Goal: Transaction & Acquisition: Purchase product/service

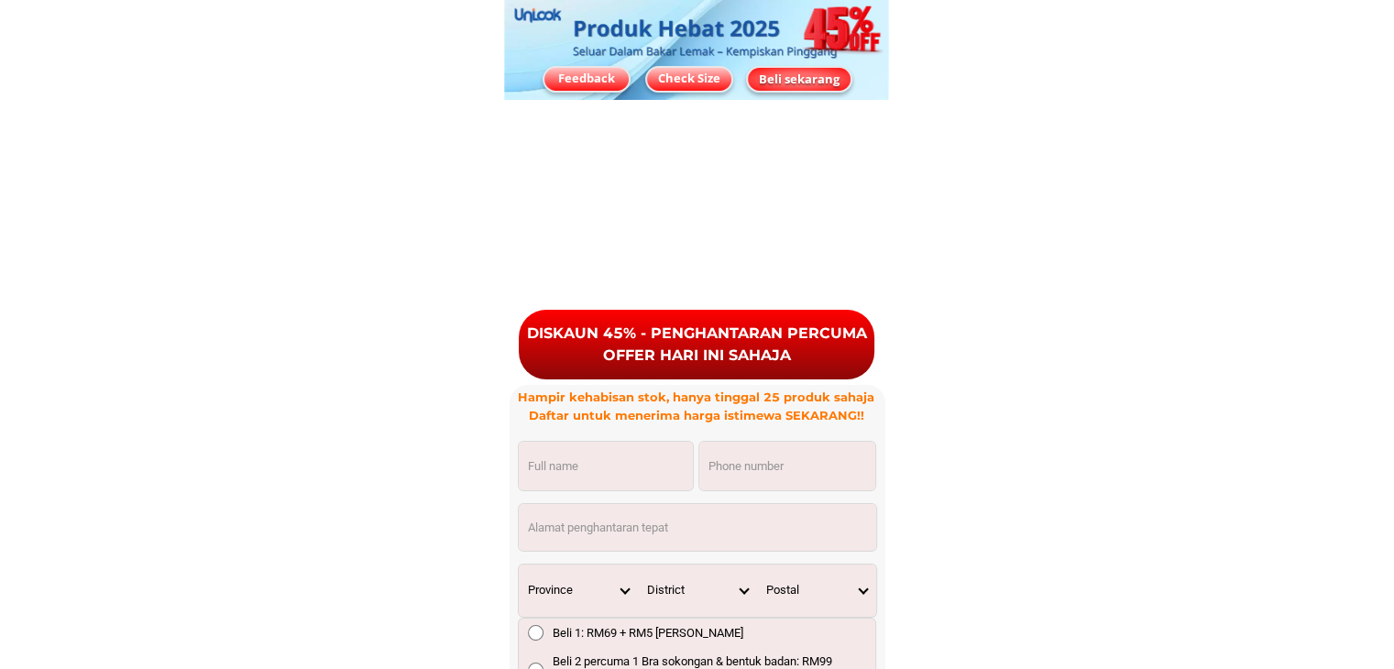
scroll to position [13573, 0]
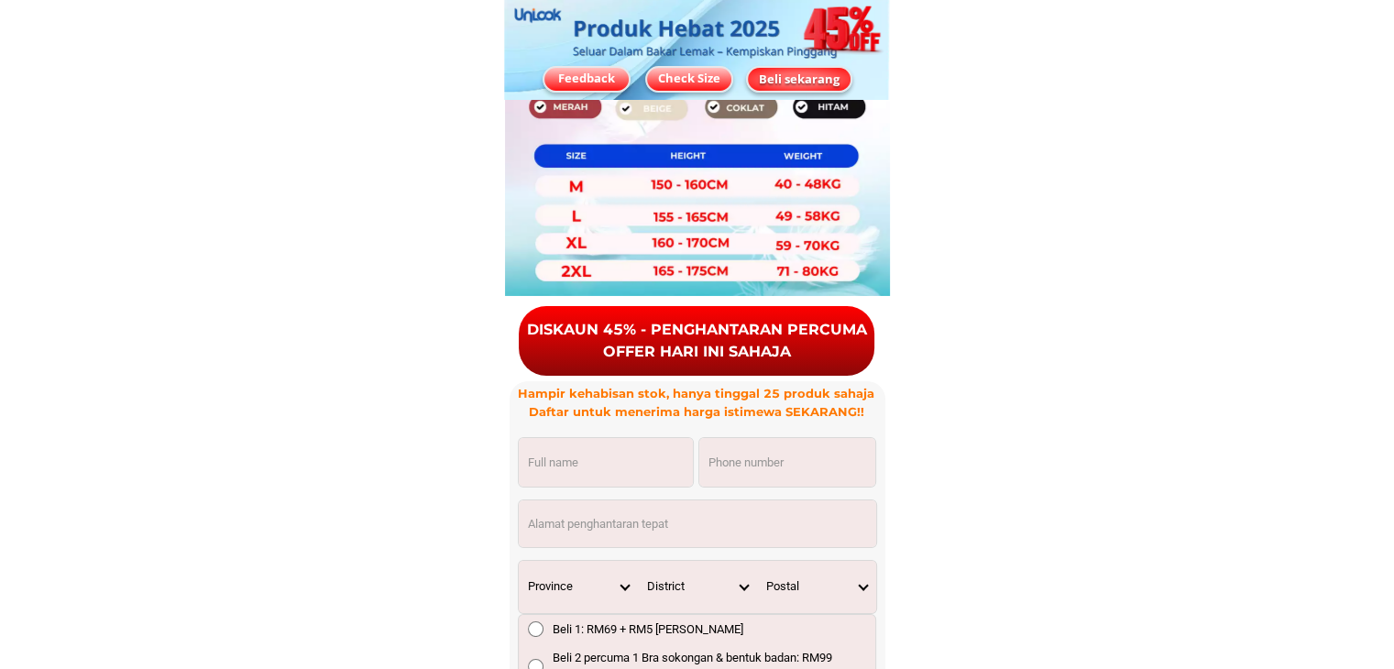
click at [678, 341] on div "OFFER HARI INI SAHAJA" at bounding box center [697, 352] width 356 height 22
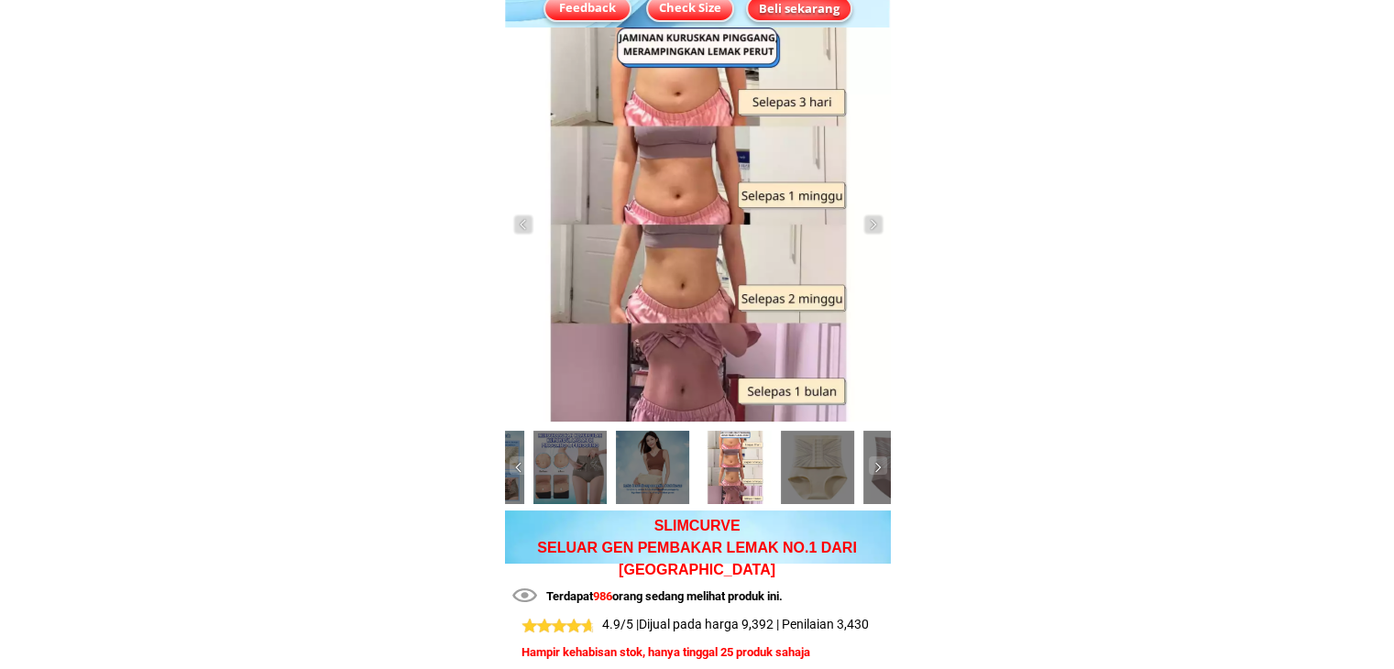
scroll to position [0, 0]
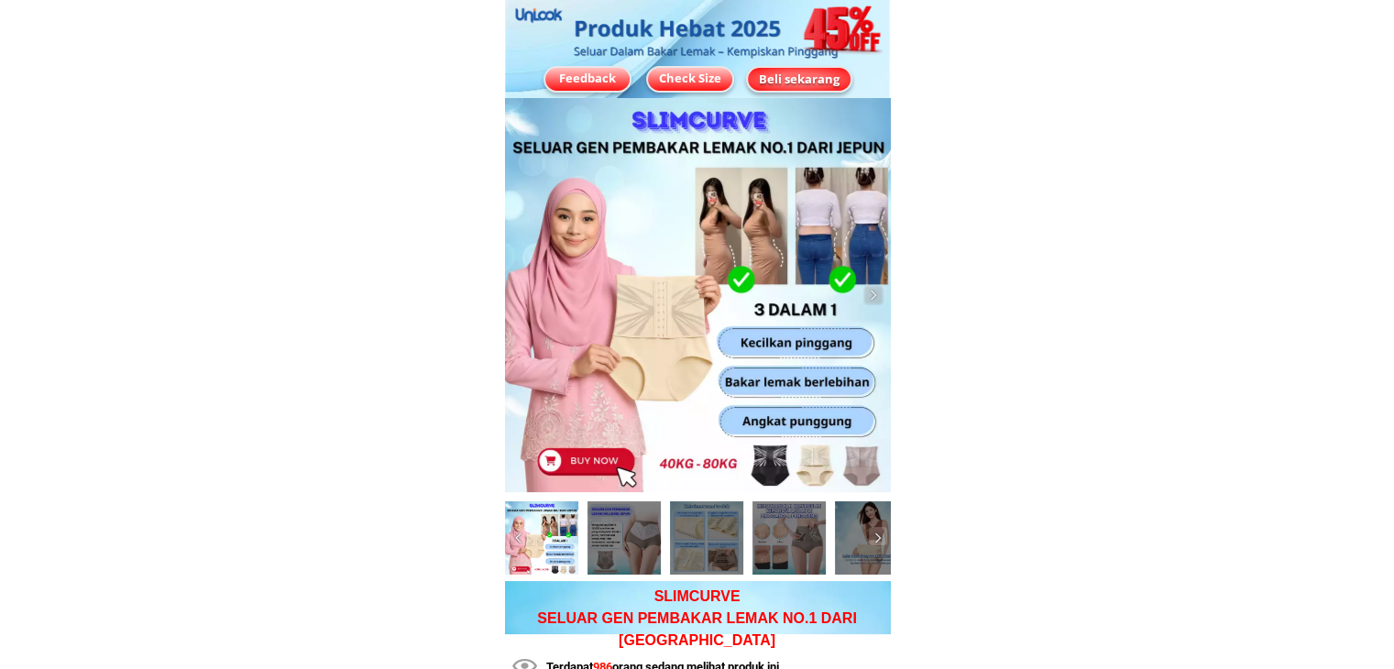
click at [600, 82] on div "Feedback" at bounding box center [587, 79] width 84 height 18
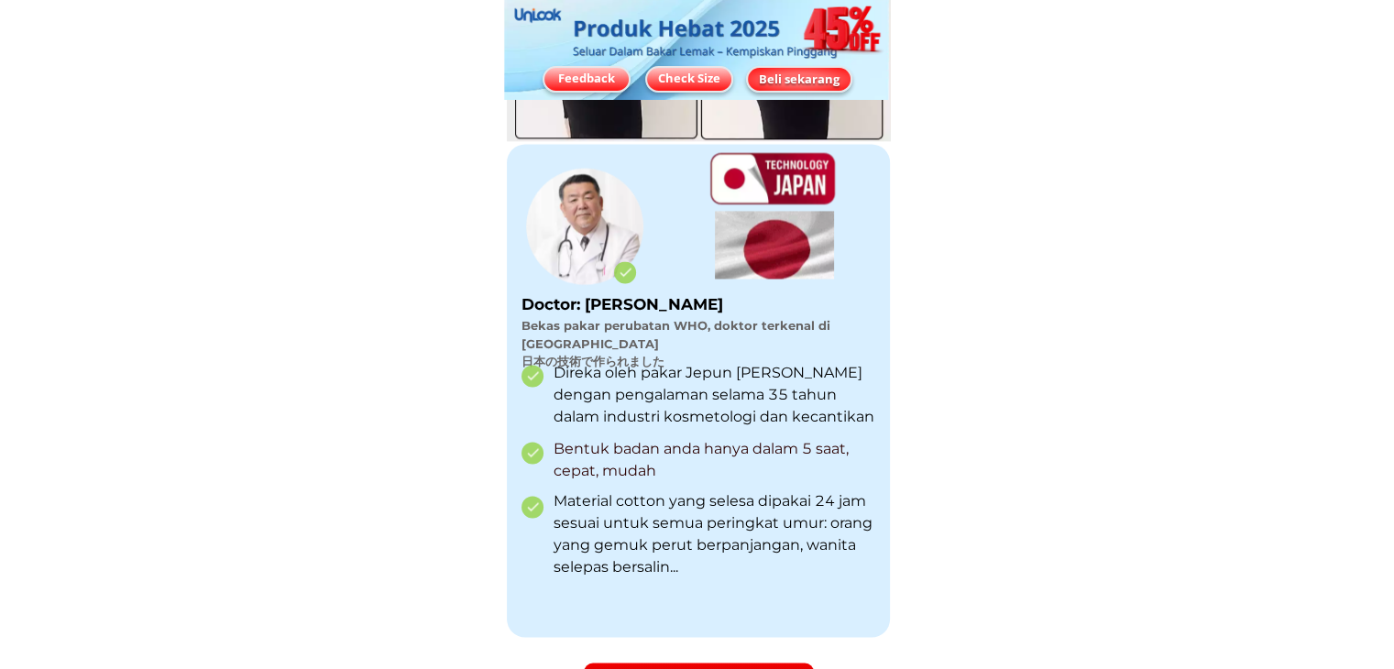
click at [693, 78] on div "Check Size" at bounding box center [689, 79] width 84 height 18
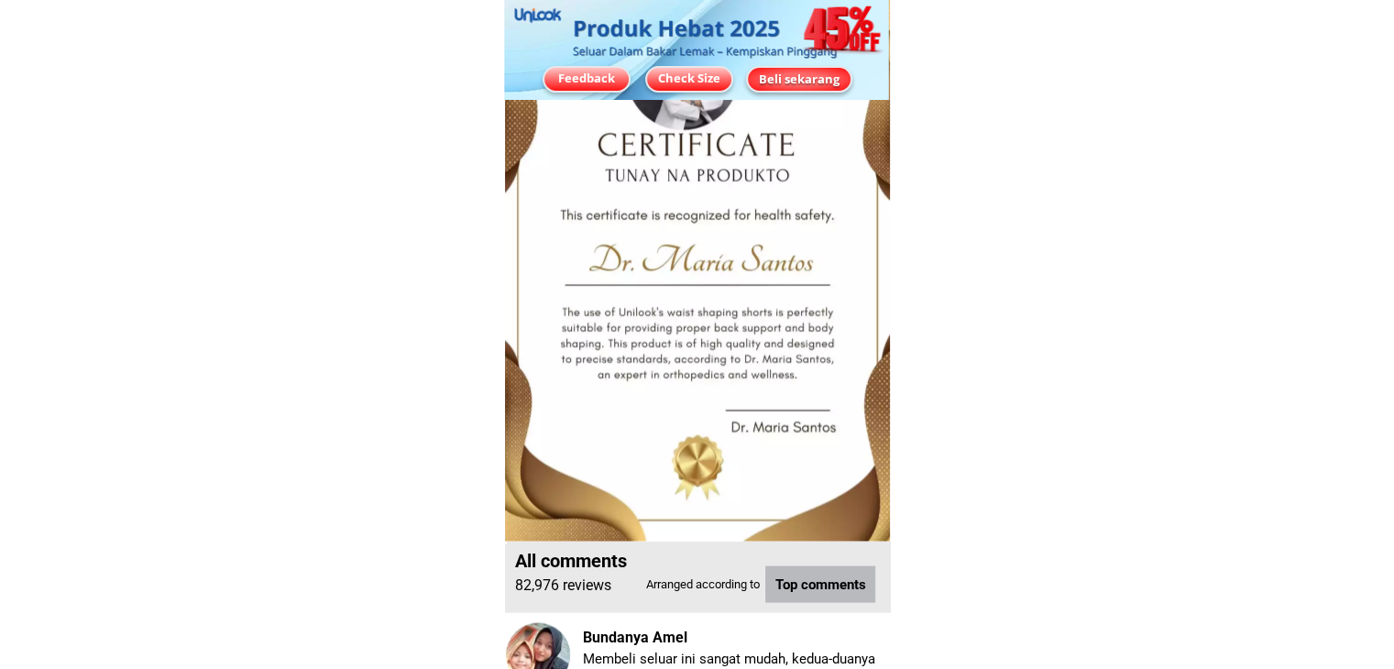
scroll to position [11084, 0]
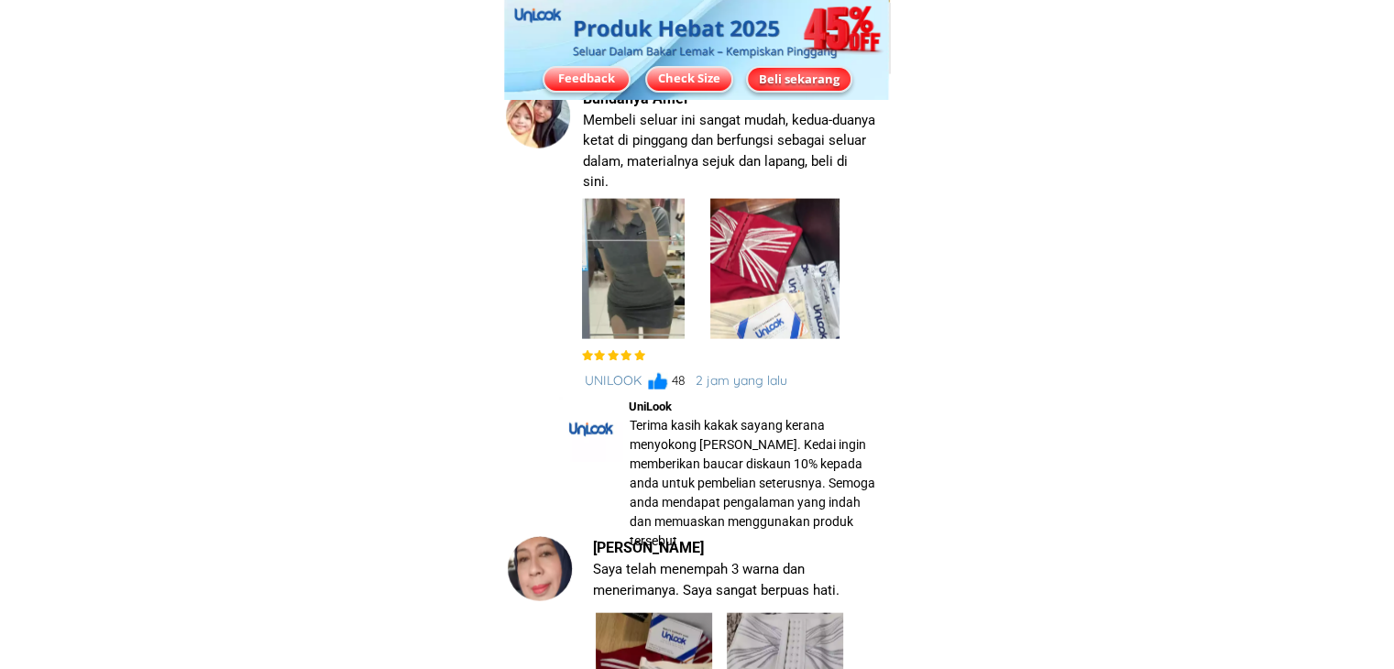
click at [704, 81] on div "Check Size" at bounding box center [689, 79] width 84 height 18
click at [769, 80] on div "Beli sekarang" at bounding box center [799, 79] width 103 height 18
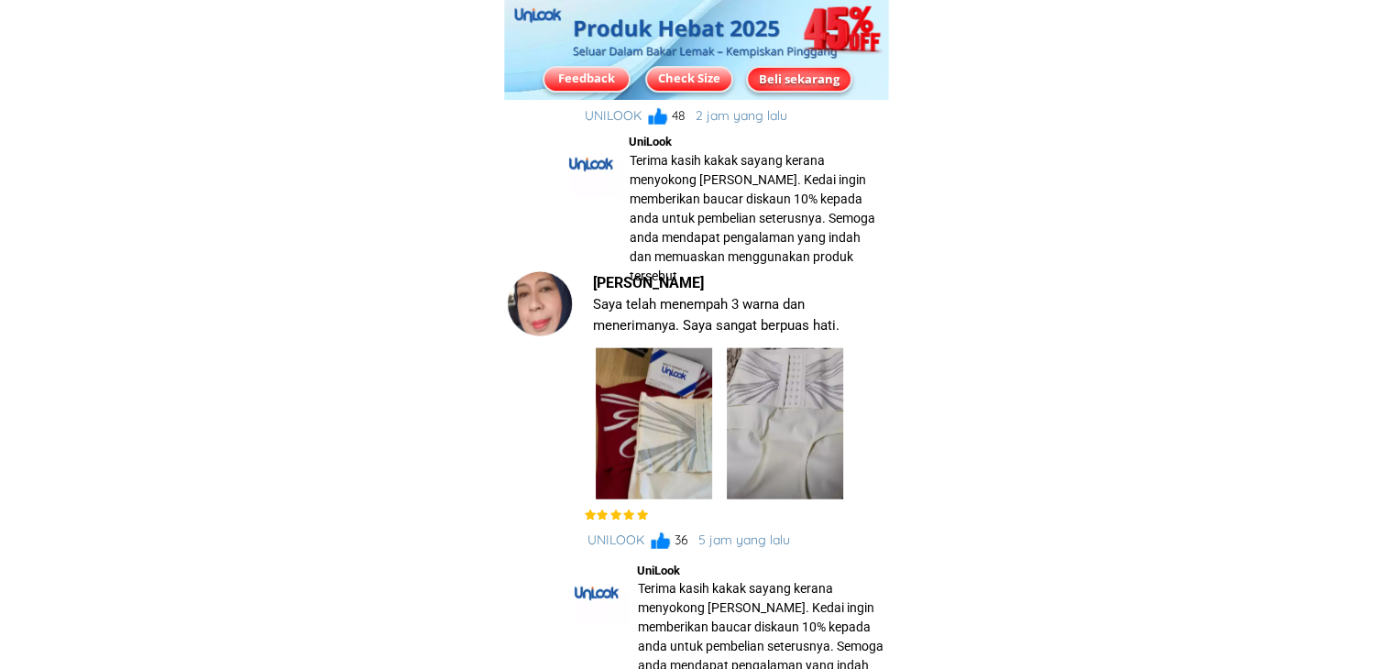
scroll to position [11171, 0]
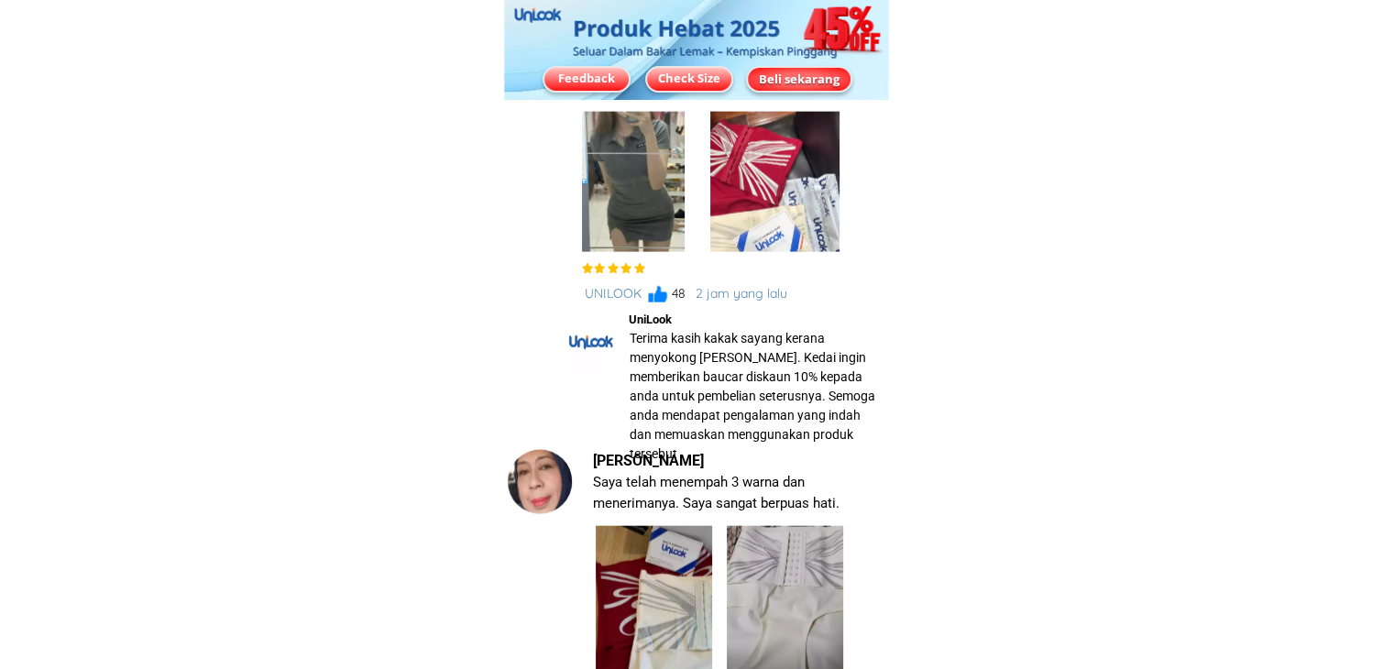
click at [682, 84] on div "Check Size" at bounding box center [689, 79] width 84 height 18
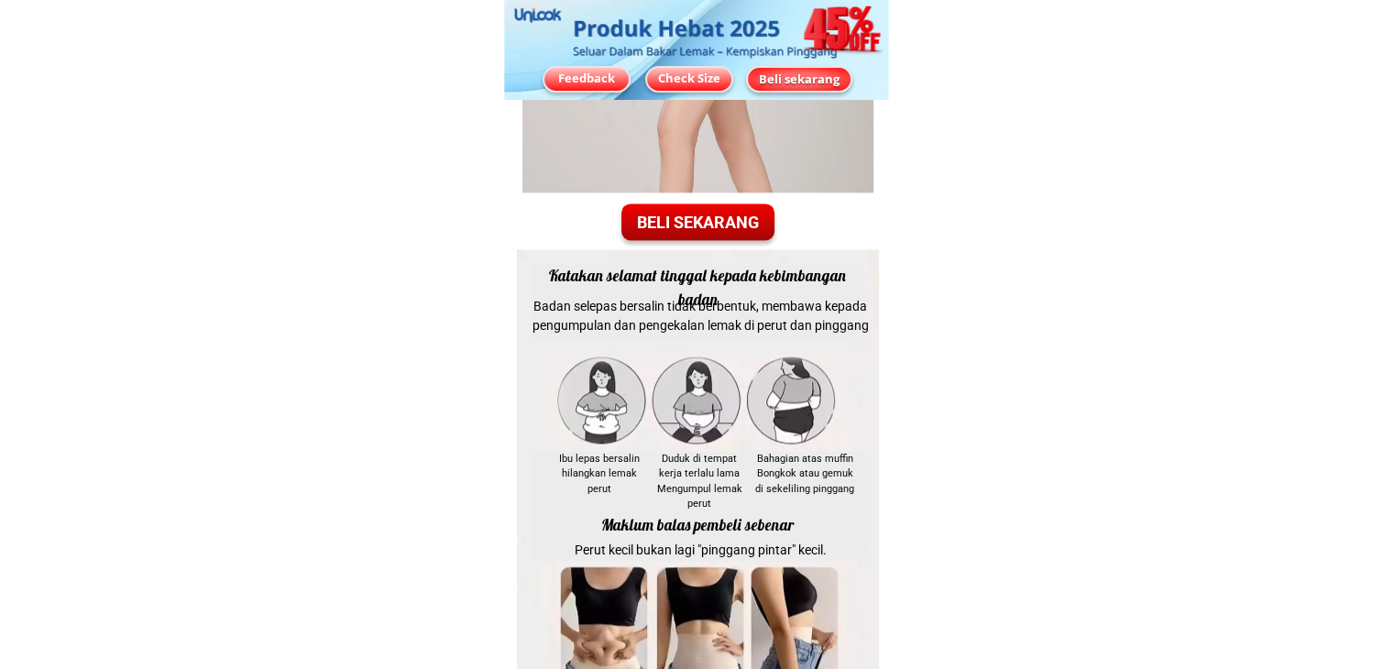
scroll to position [2805, 0]
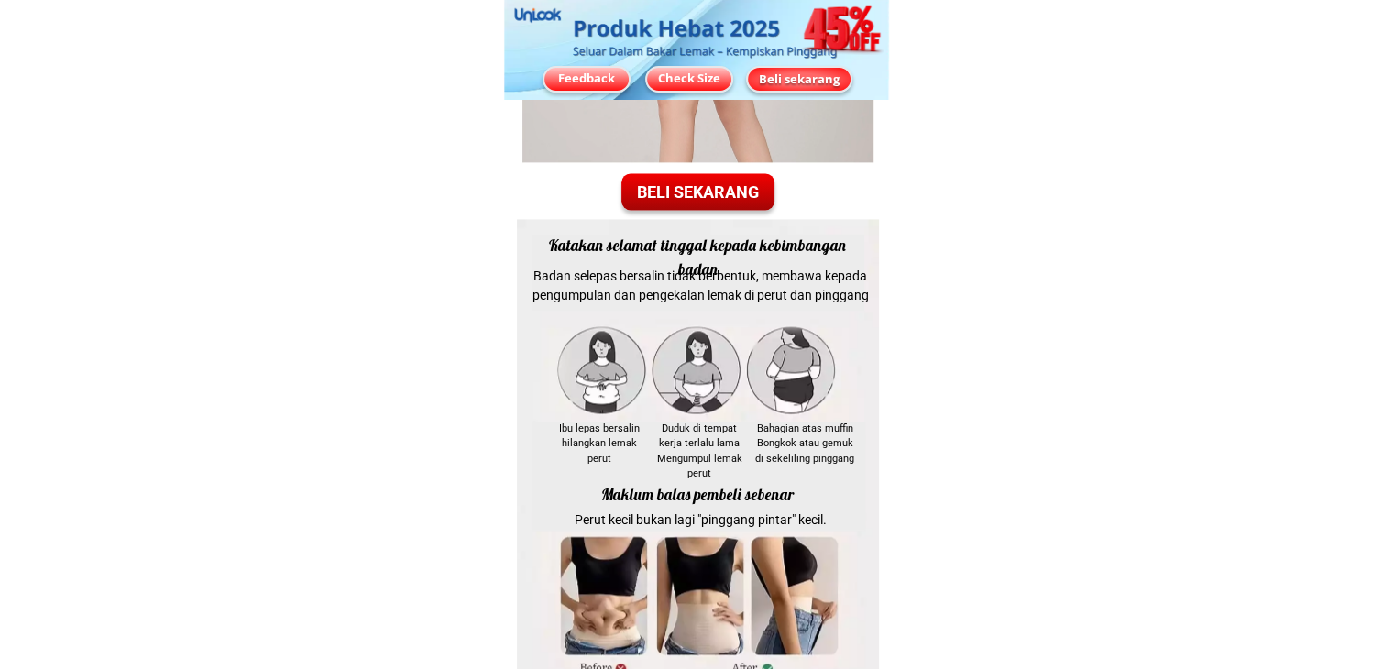
click at [655, 189] on div "BELI SEKARANG" at bounding box center [697, 191] width 153 height 25
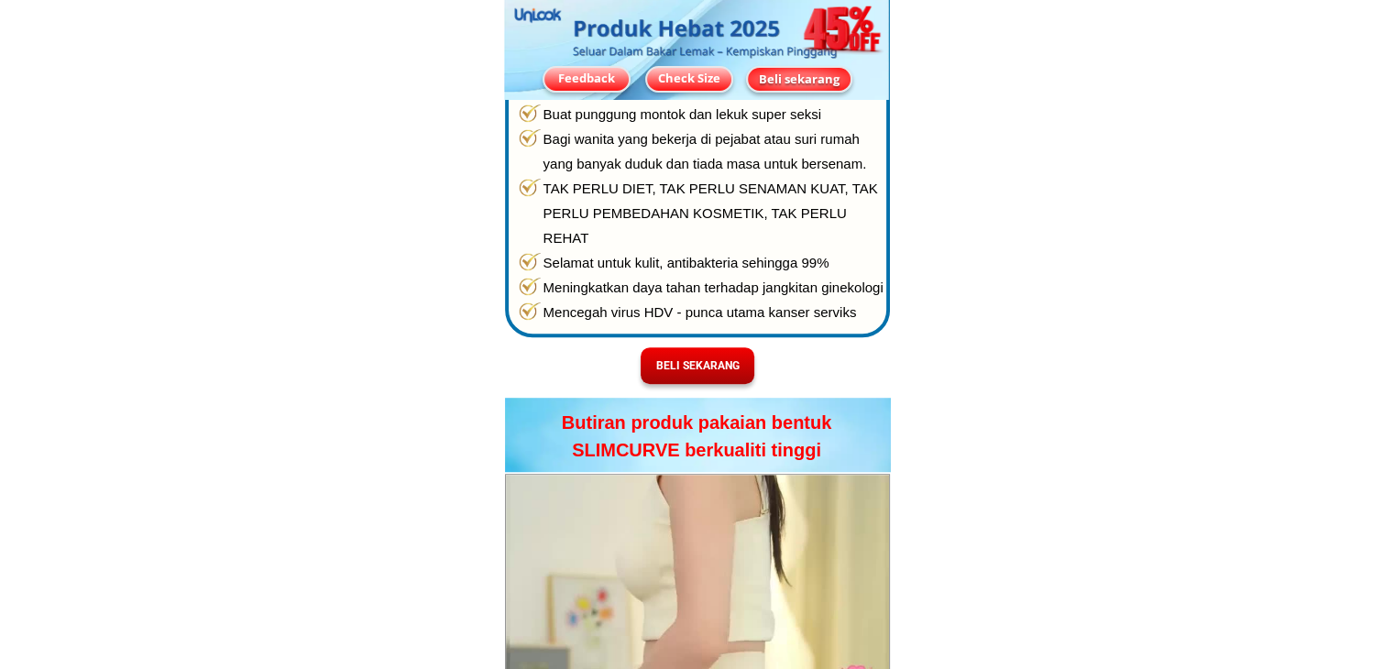
scroll to position [1007, 0]
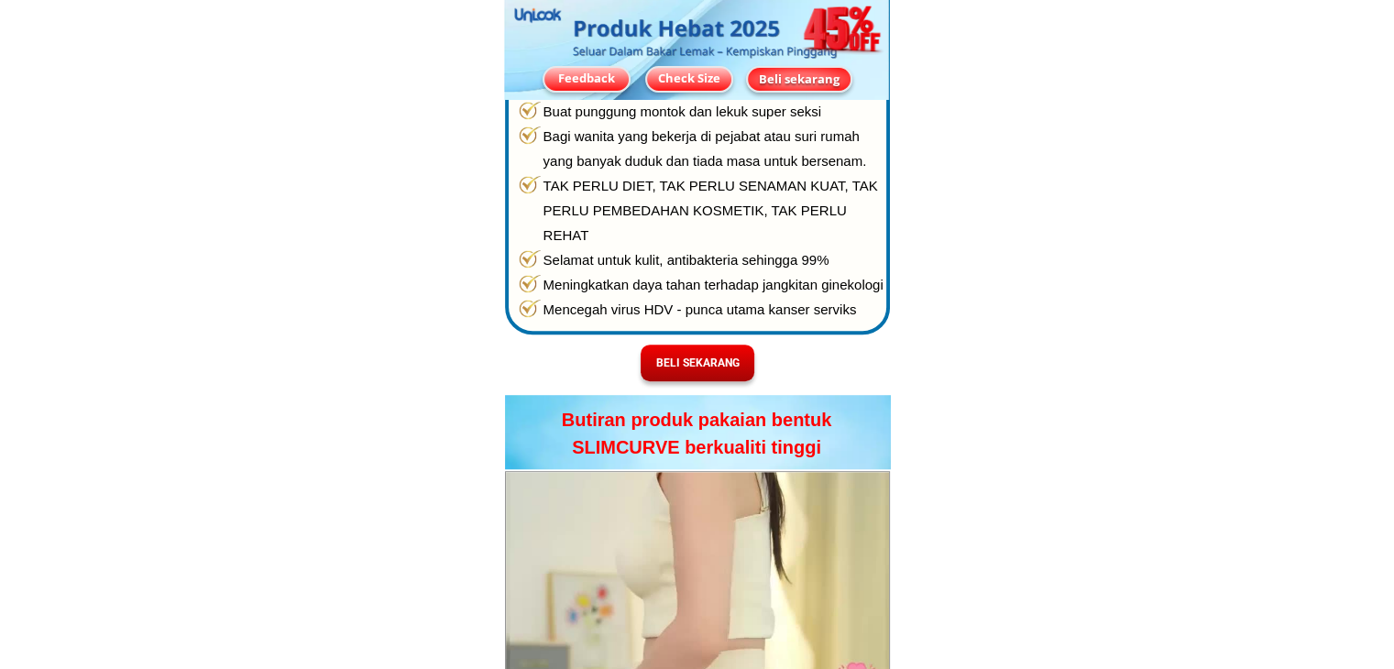
click at [719, 360] on div "BELI SEKARANG" at bounding box center [698, 363] width 114 height 16
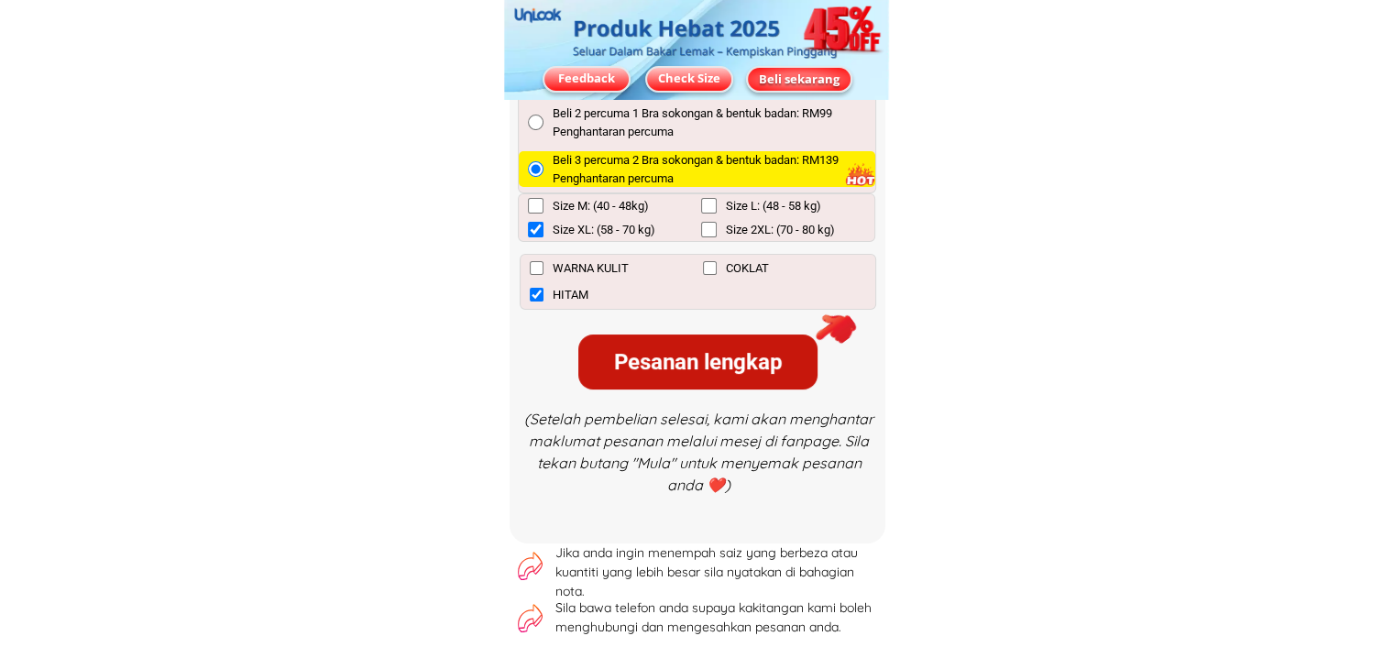
scroll to position [14194, 0]
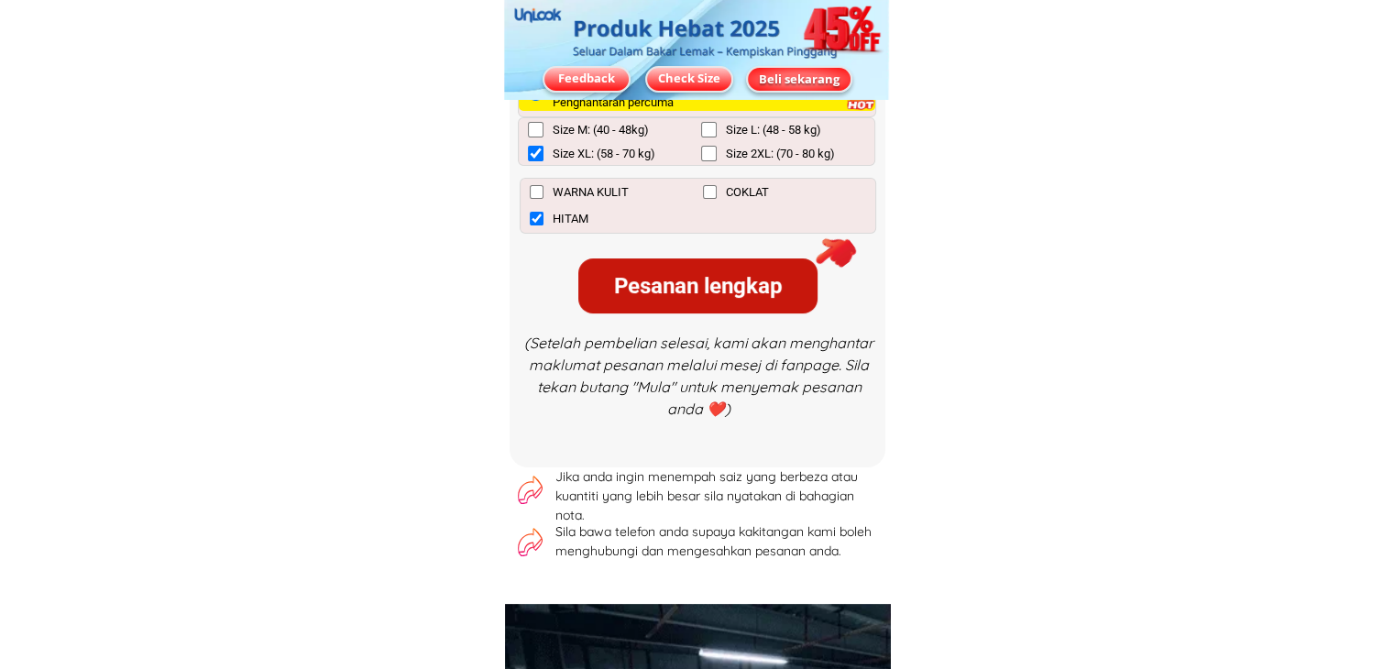
click at [647, 283] on div "Pesanan lengkap" at bounding box center [697, 285] width 239 height 33
checkbox input "false"
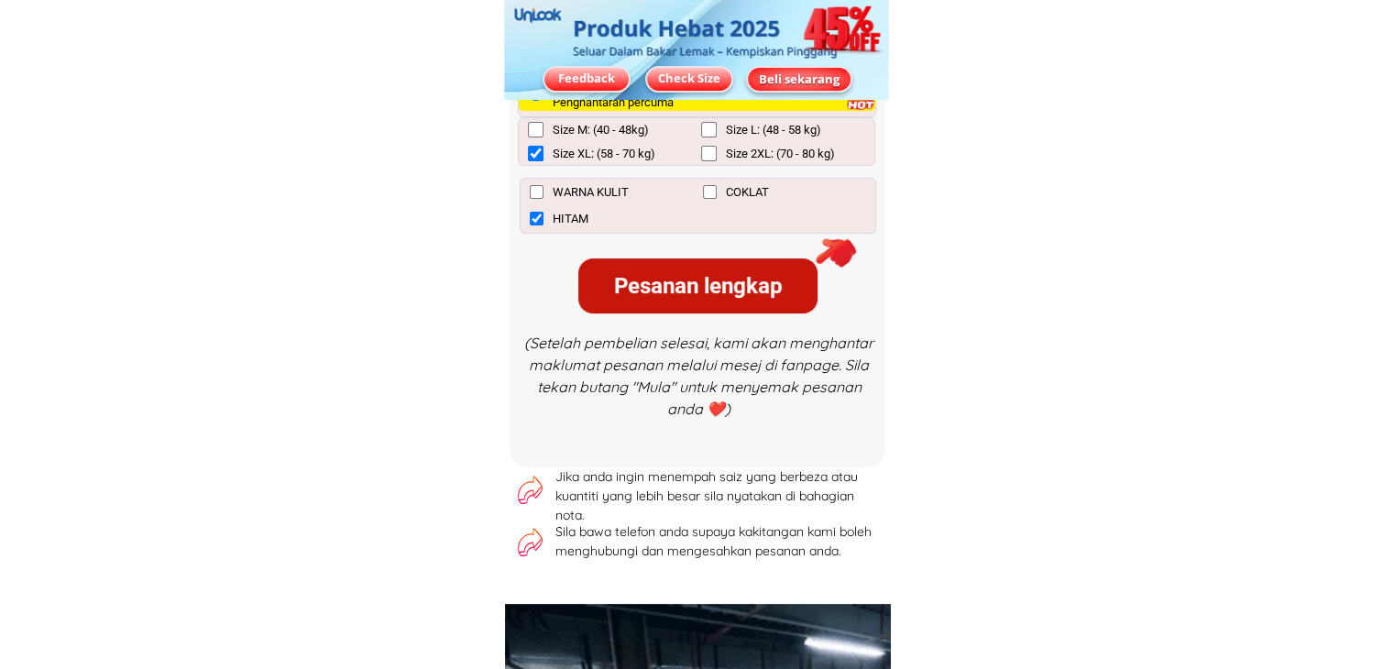
checkbox input "true"
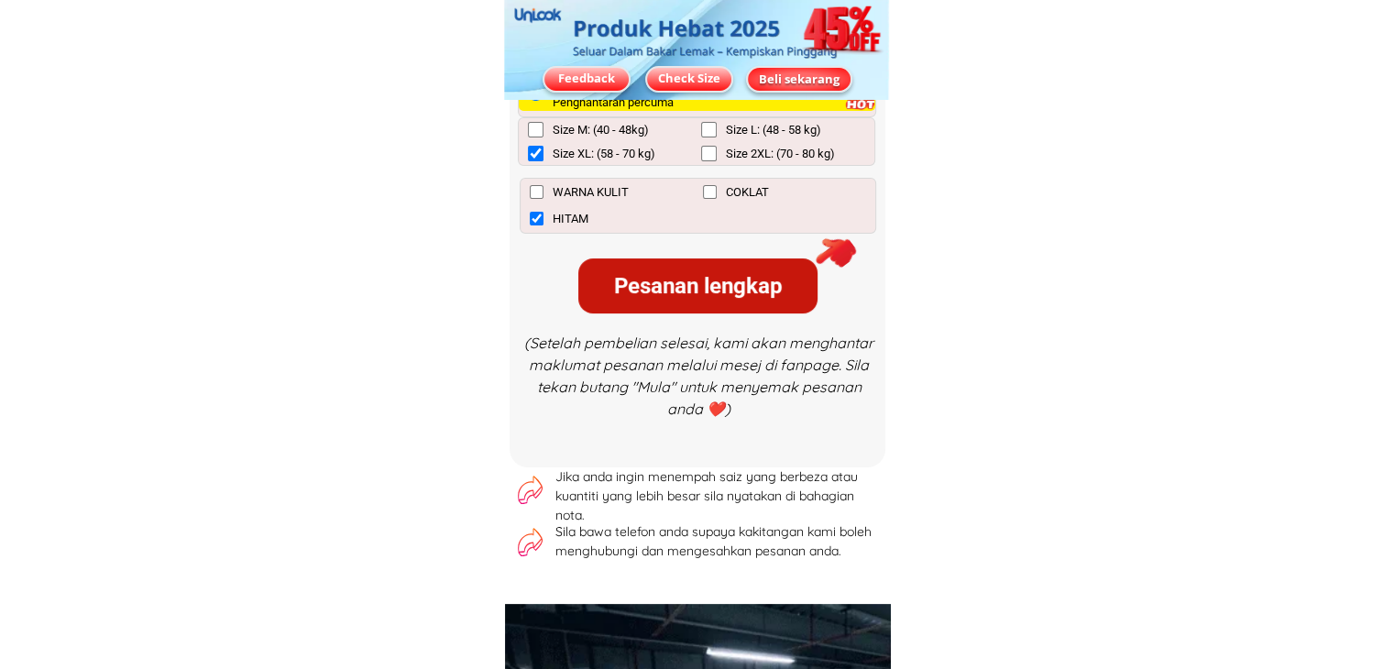
checkbox input "false"
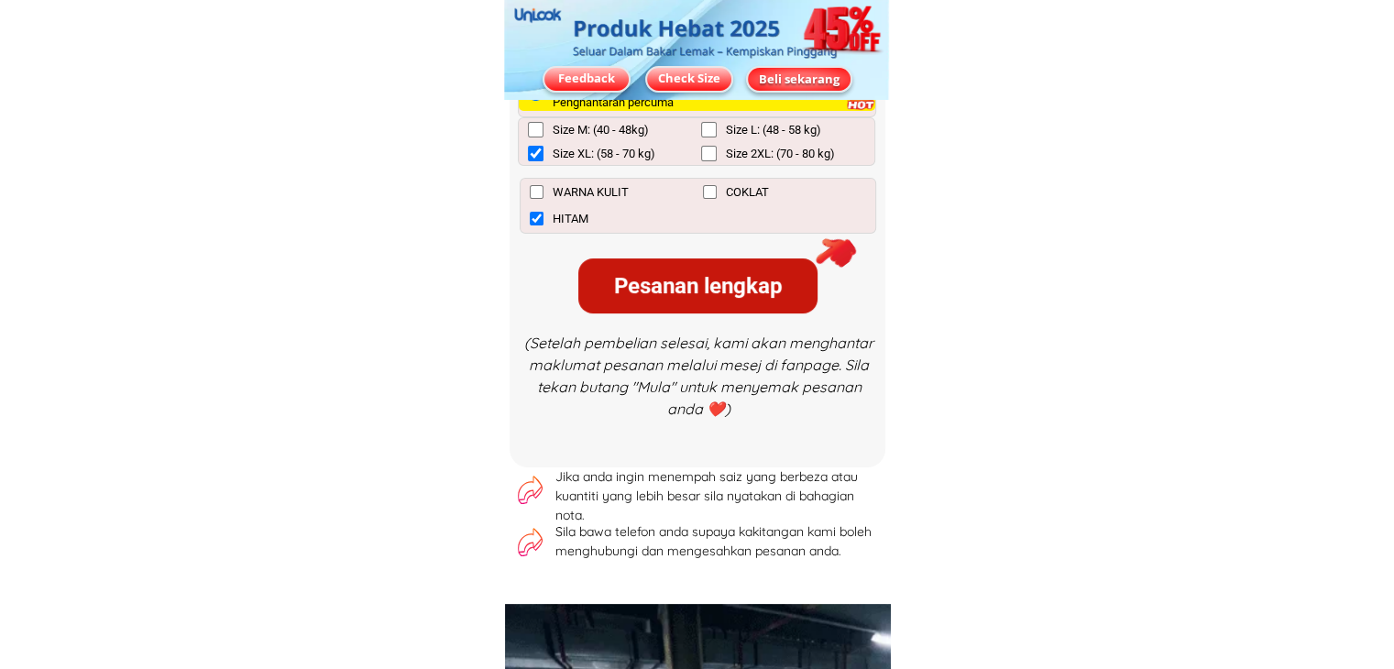
checkbox input "false"
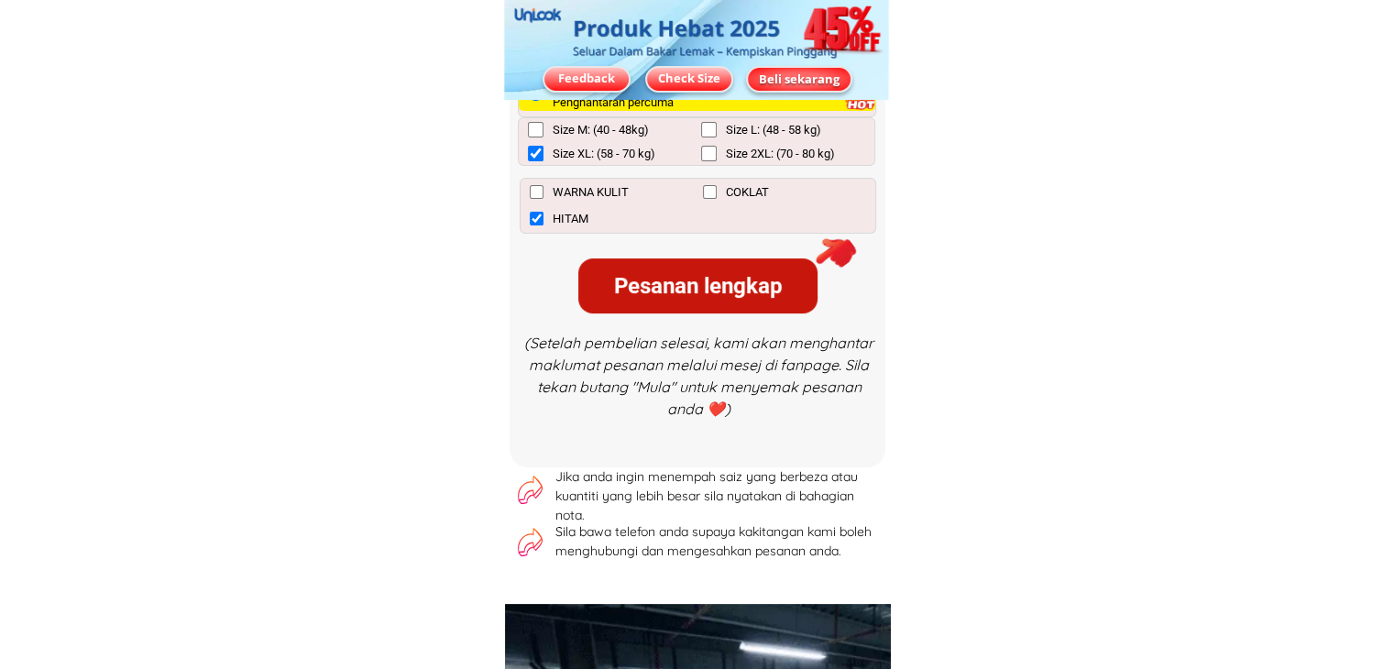
checkbox input "false"
checkbox input "true"
radio input "true"
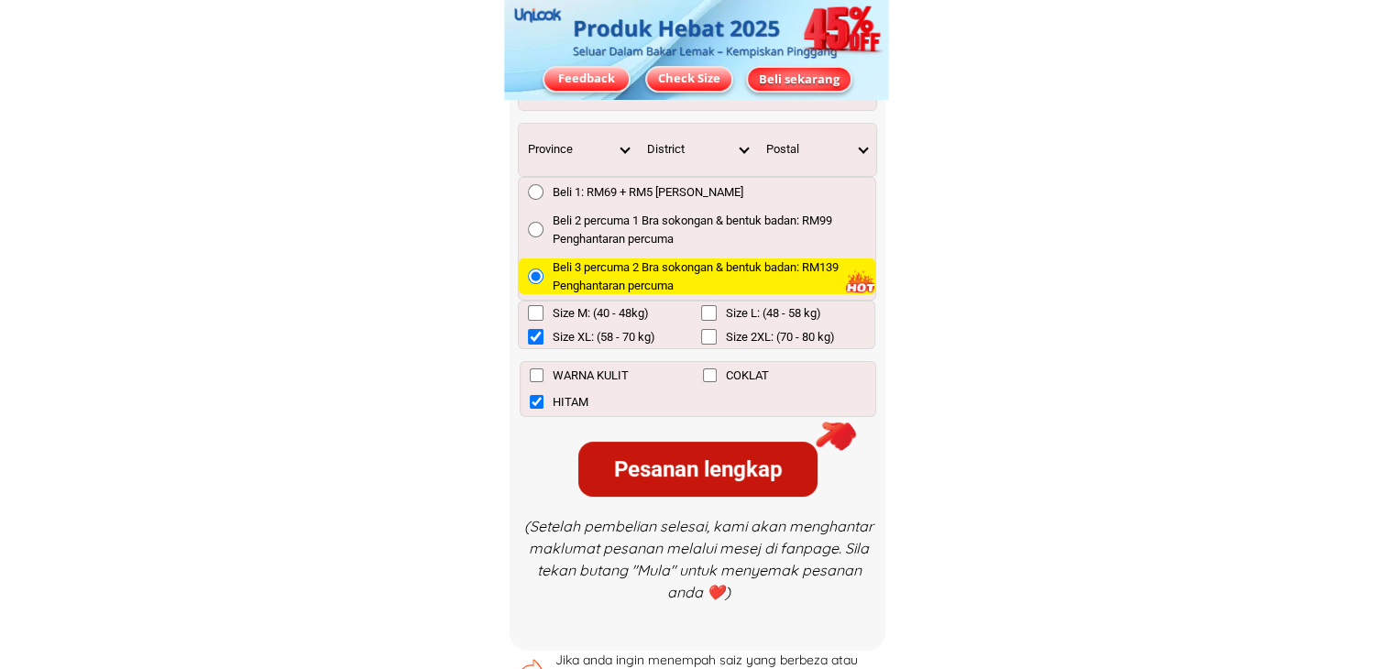
click at [604, 453] on div "Pesanan lengkap" at bounding box center [697, 469] width 239 height 33
checkbox input "false"
checkbox input "true"
checkbox input "false"
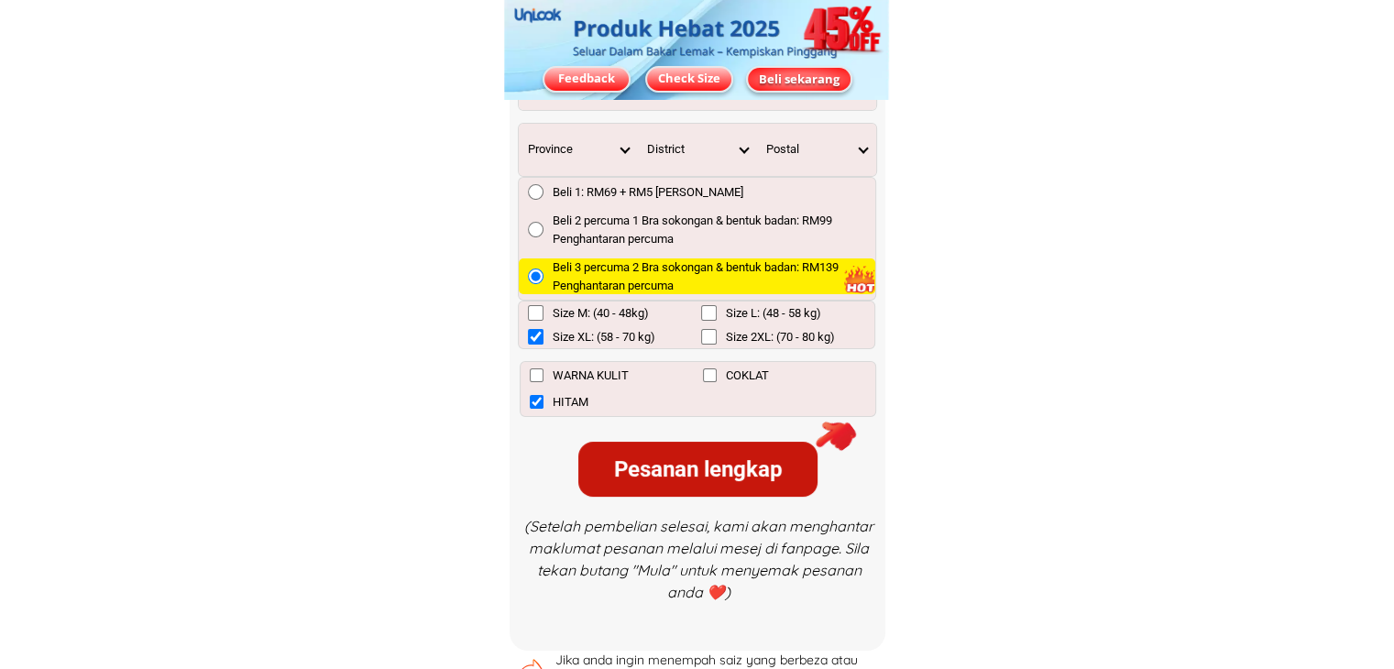
checkbox input "false"
checkbox input "true"
radio input "true"
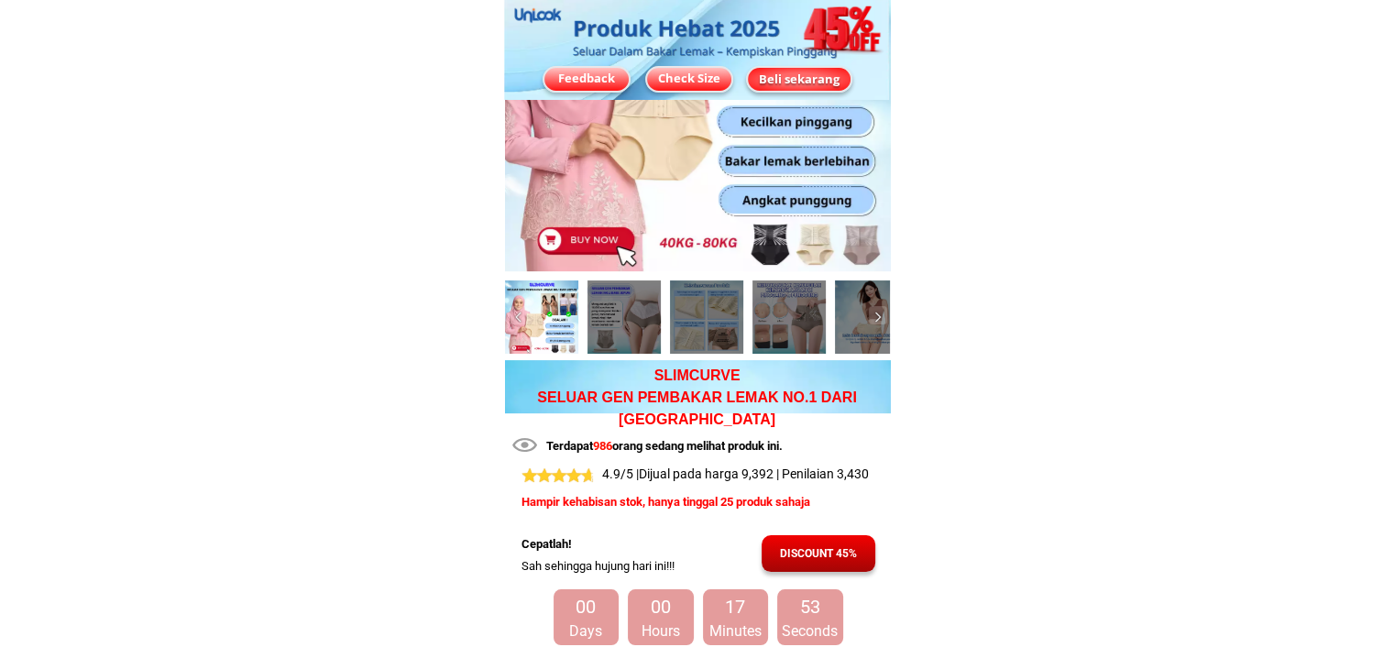
scroll to position [0, 0]
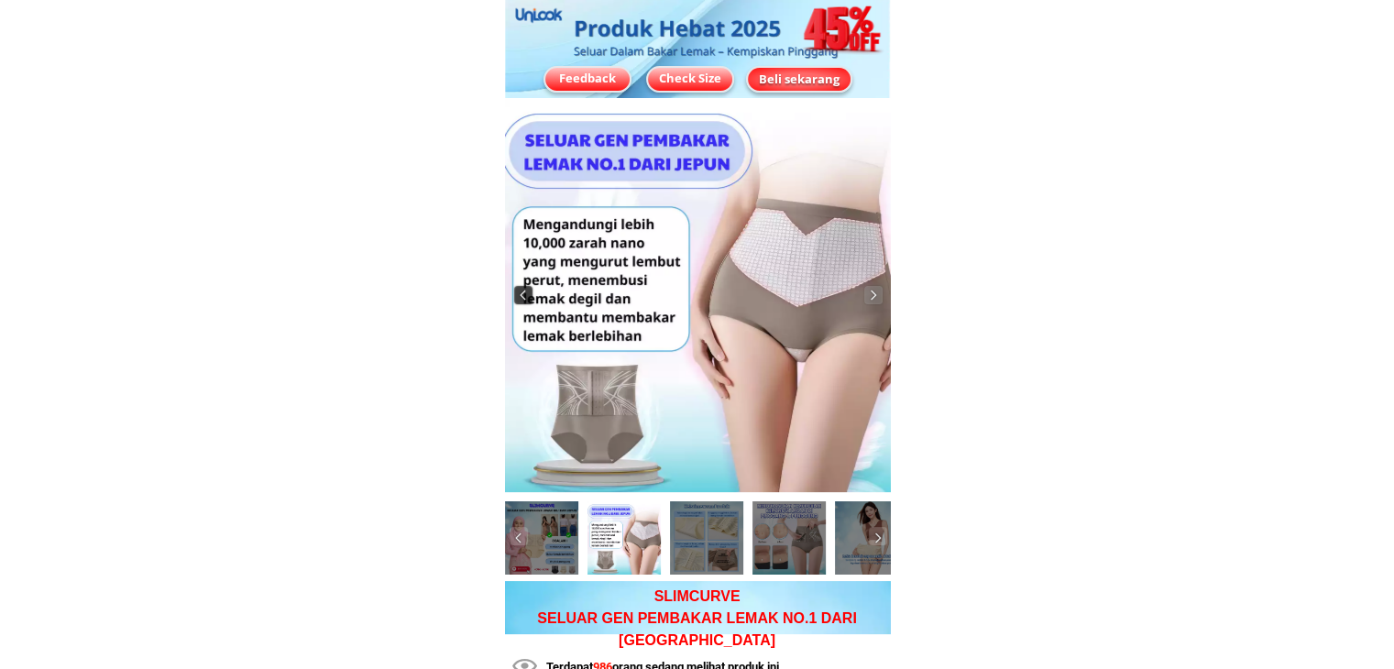
click at [525, 288] on img at bounding box center [523, 295] width 18 height 18
